Goal: Task Accomplishment & Management: Manage account settings

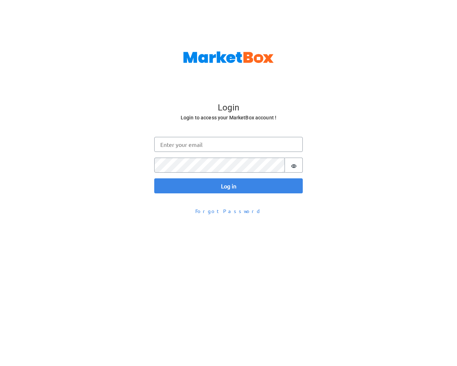
scroll to position [23, 0]
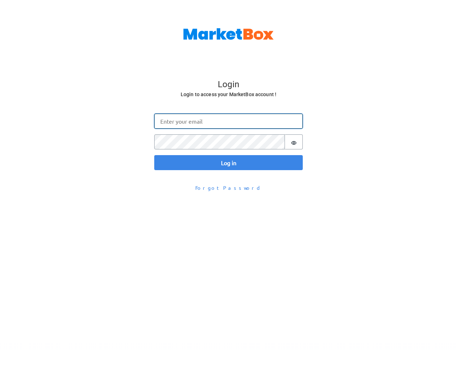
type input "[EMAIL_ADDRESS][DOMAIN_NAME]"
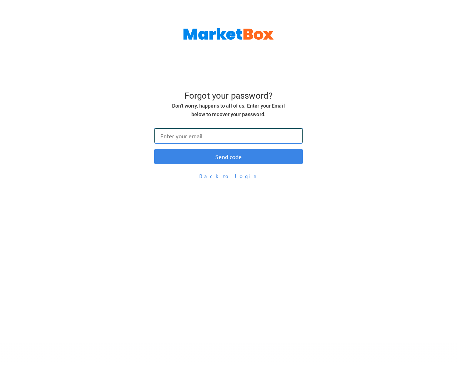
type input "[EMAIL_ADDRESS][DOMAIN_NAME]"
